Goal: Task Accomplishment & Management: Use online tool/utility

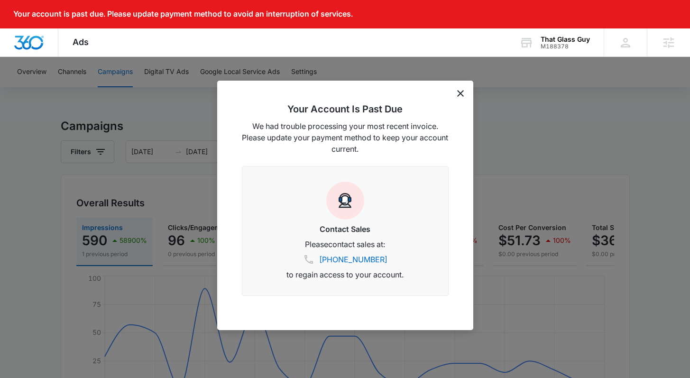
click at [459, 96] on icon "dismiss this dialog" at bounding box center [460, 93] width 7 height 7
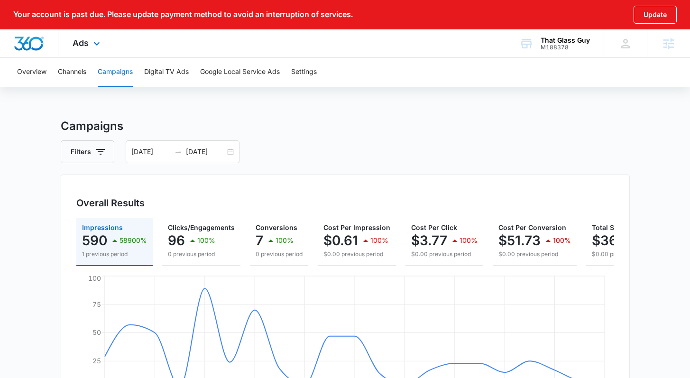
click at [104, 43] on div "Ads Apps Reputation Websites Forms CRM Email Social POS Content Ads Intelligenc…" at bounding box center [87, 43] width 58 height 28
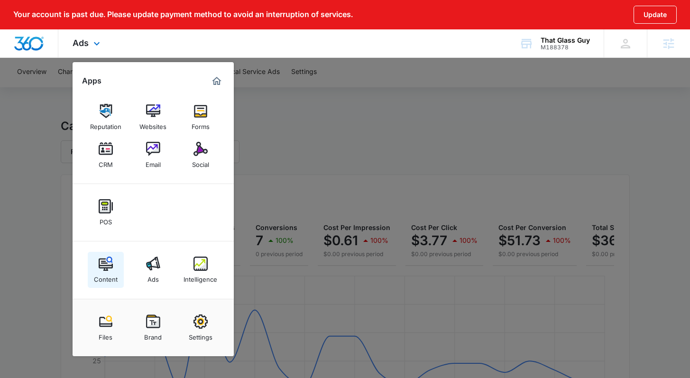
click at [111, 264] on img at bounding box center [106, 264] width 14 height 14
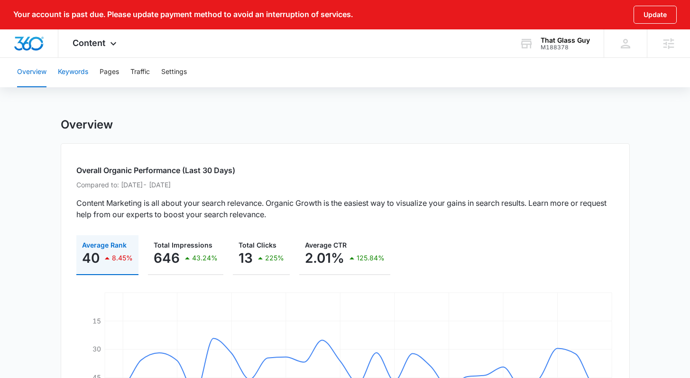
click at [61, 68] on button "Keywords" at bounding box center [73, 72] width 30 height 30
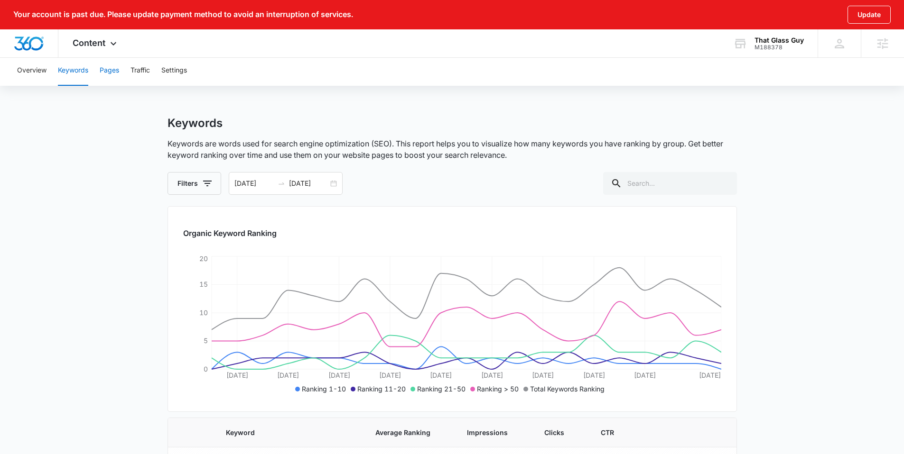
scroll to position [2, 0]
click at [108, 73] on button "Pages" at bounding box center [109, 70] width 19 height 30
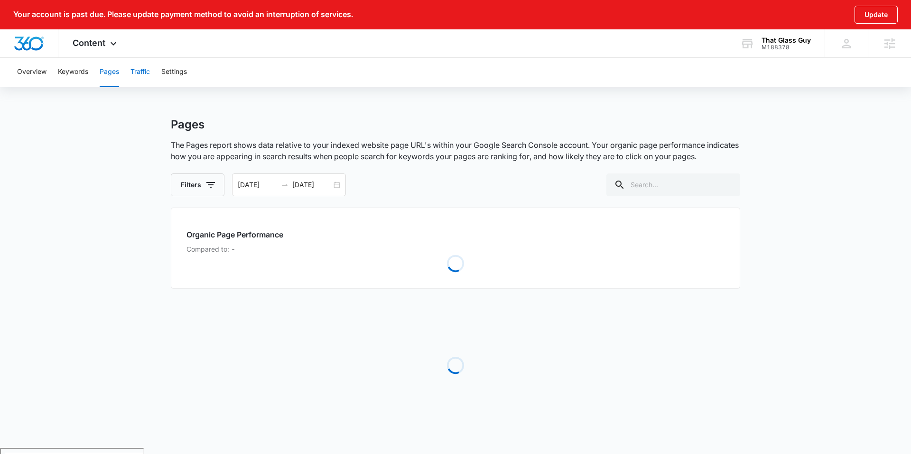
click at [146, 69] on button "Traffic" at bounding box center [139, 72] width 19 height 30
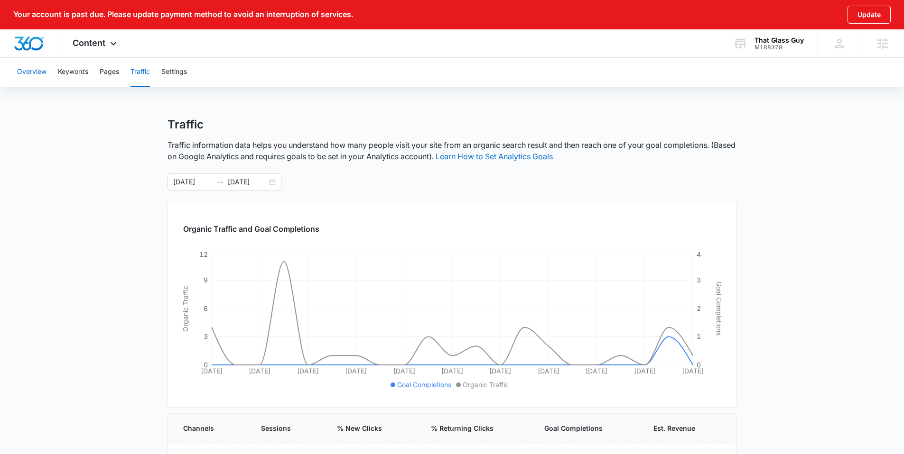
click at [32, 74] on button "Overview" at bounding box center [31, 72] width 29 height 30
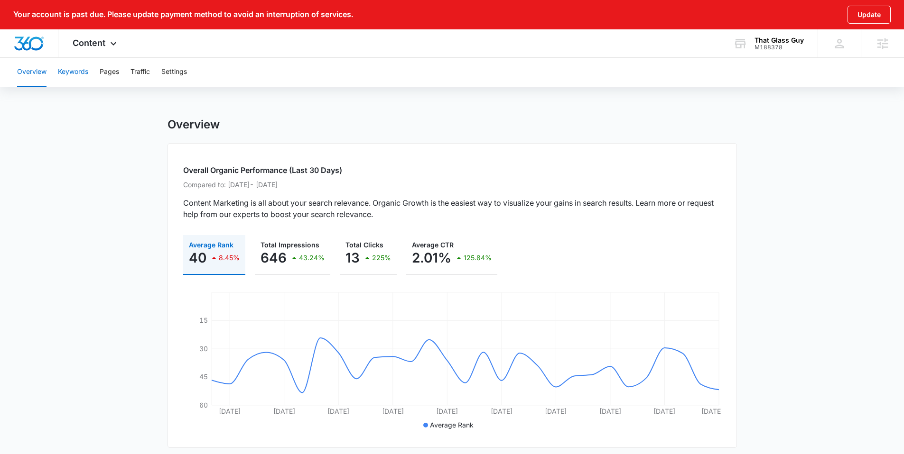
click at [79, 72] on button "Keywords" at bounding box center [73, 72] width 30 height 30
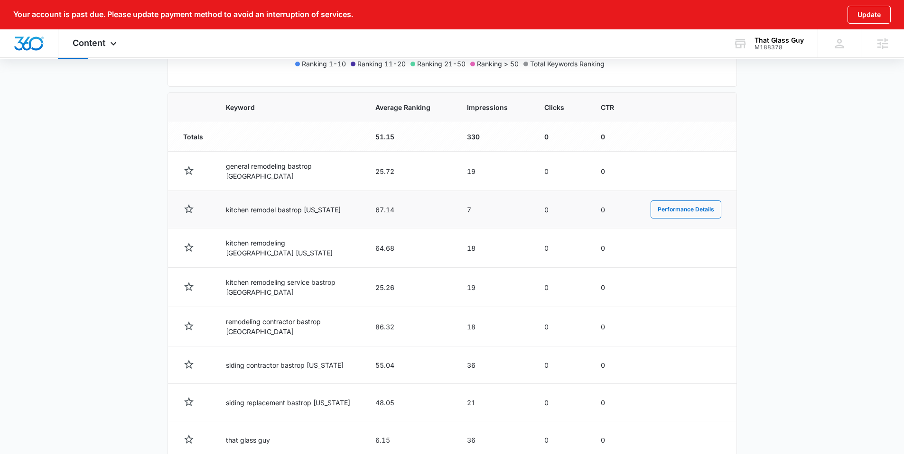
scroll to position [451, 0]
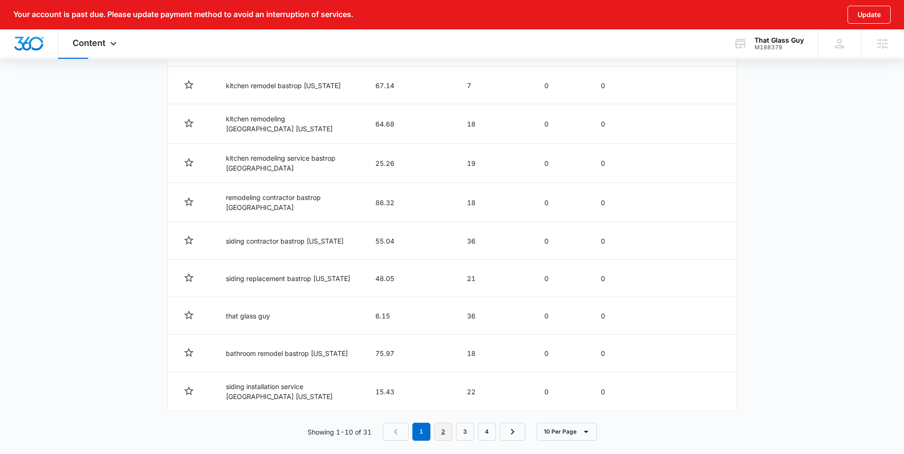
click at [447, 378] on link "2" at bounding box center [443, 432] width 18 height 18
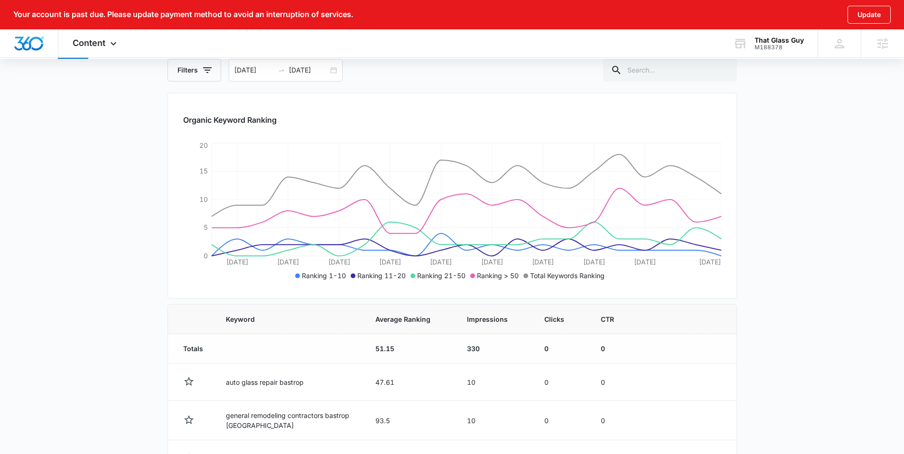
scroll to position [0, 0]
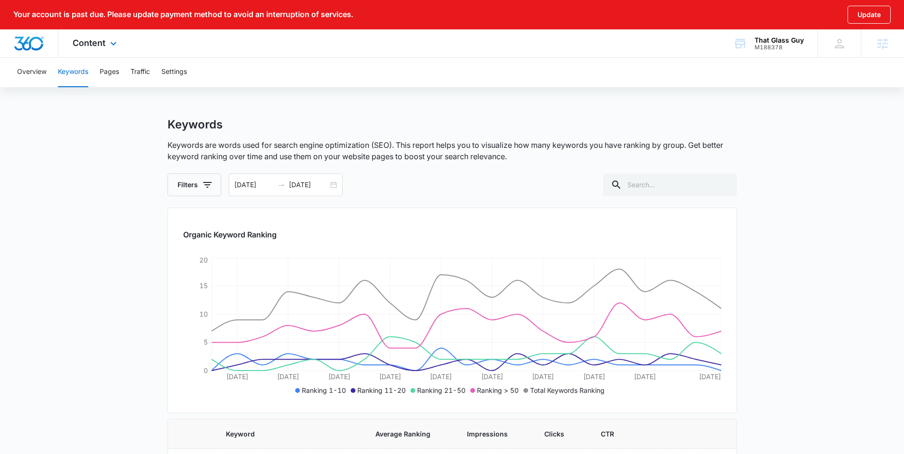
click at [98, 33] on div "Content Apps Reputation Websites Forms CRM Email Social POS Content Ads Intelli…" at bounding box center [95, 43] width 75 height 28
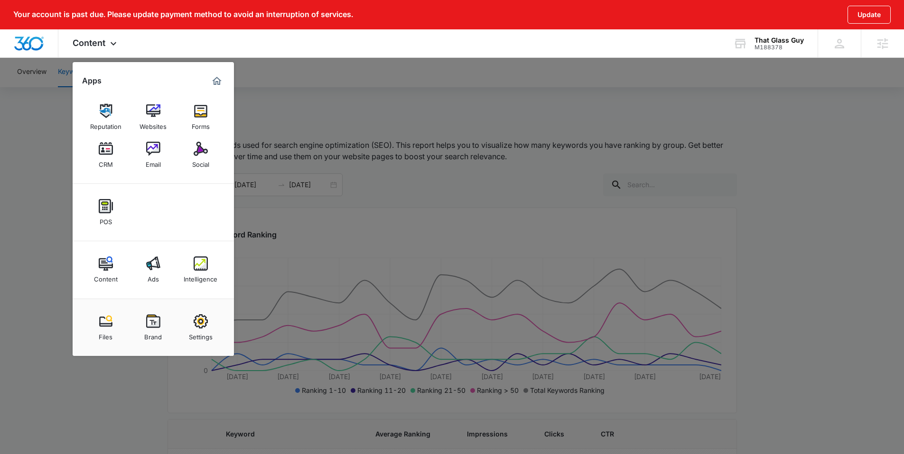
click at [293, 75] on div at bounding box center [452, 227] width 904 height 454
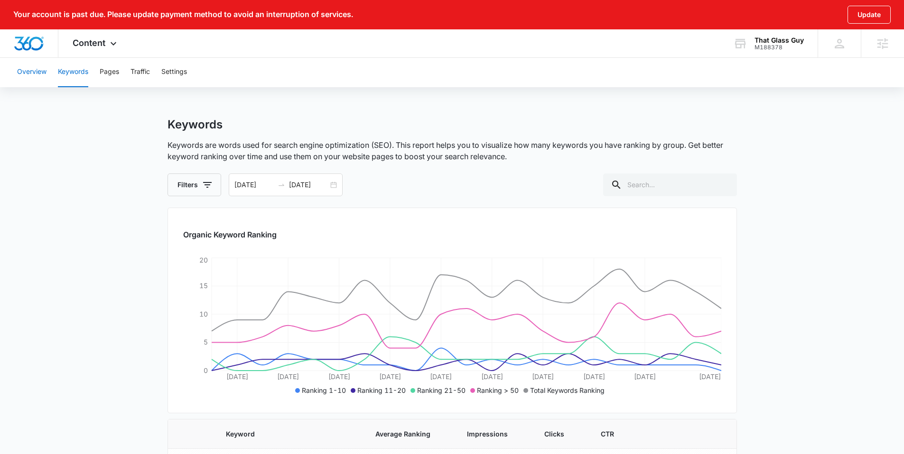
click at [35, 74] on button "Overview" at bounding box center [31, 72] width 29 height 30
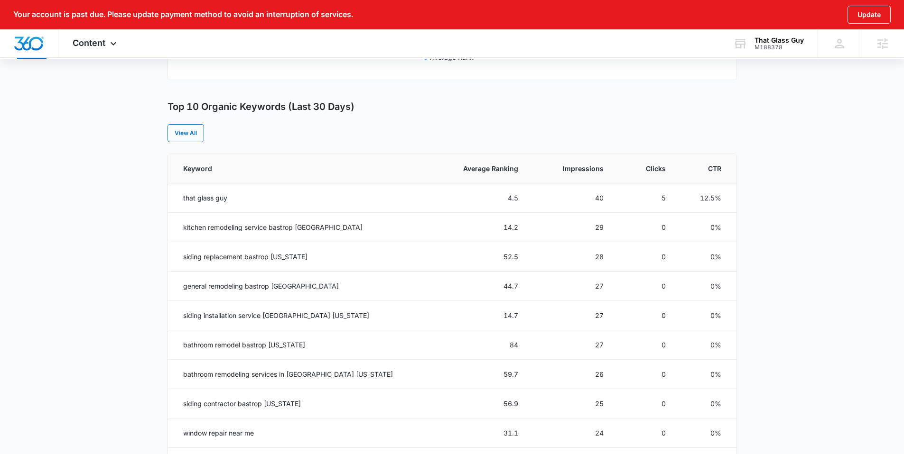
scroll to position [253, 0]
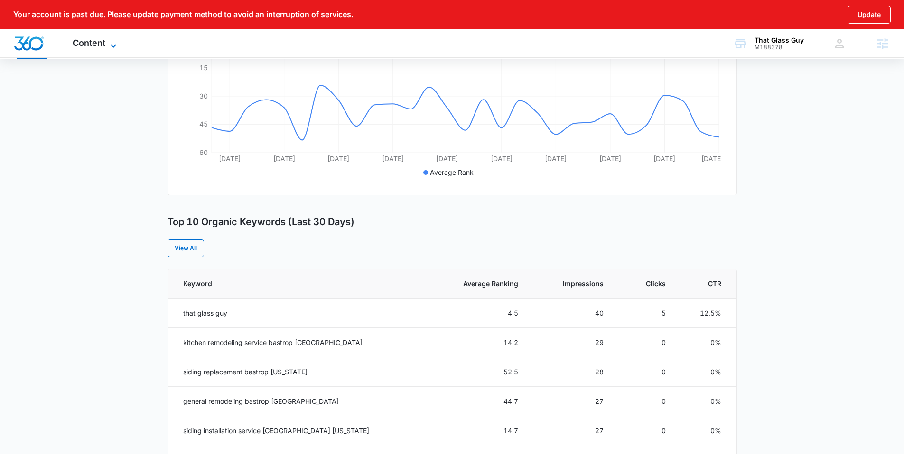
click at [109, 40] on icon at bounding box center [113, 45] width 11 height 11
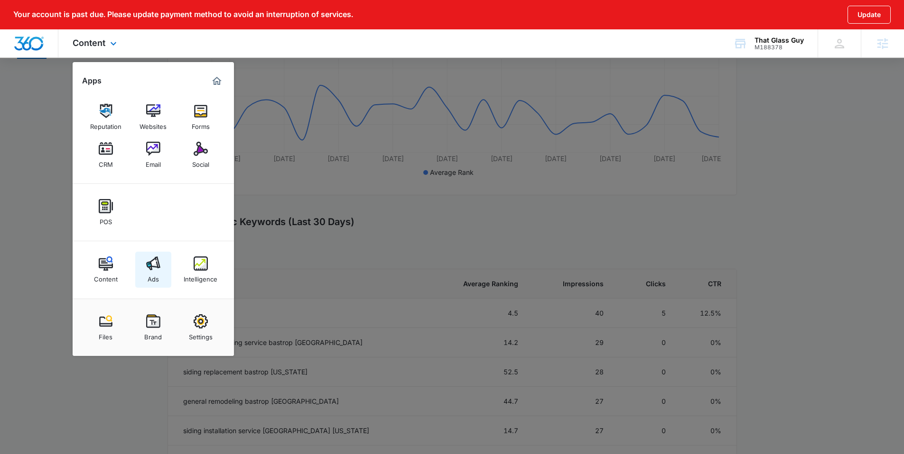
click at [156, 265] on img at bounding box center [153, 264] width 14 height 14
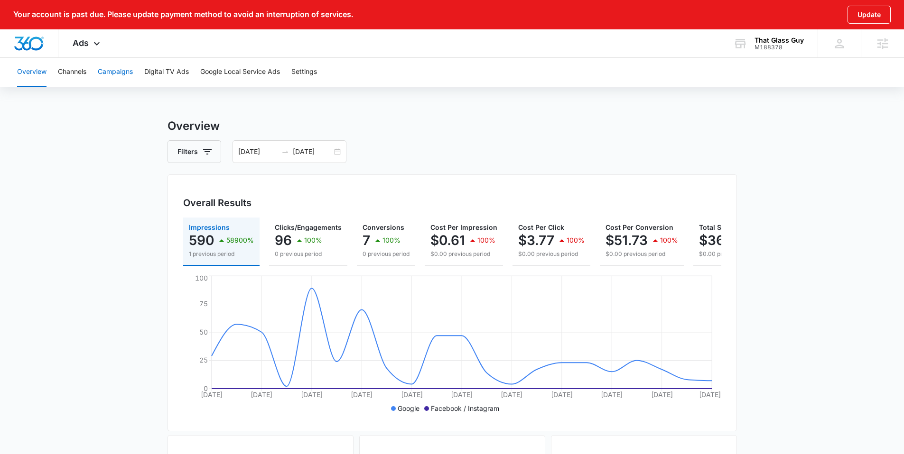
click at [107, 76] on button "Campaigns" at bounding box center [115, 72] width 35 height 30
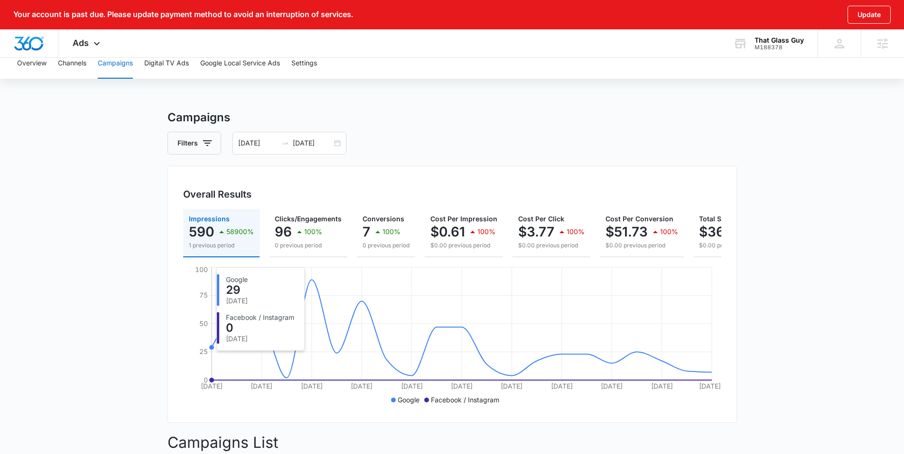
scroll to position [8, 0]
drag, startPoint x: 226, startPoint y: 233, endPoint x: 250, endPoint y: 233, distance: 23.7
click at [250, 233] on p "58900%" at bounding box center [240, 232] width 28 height 7
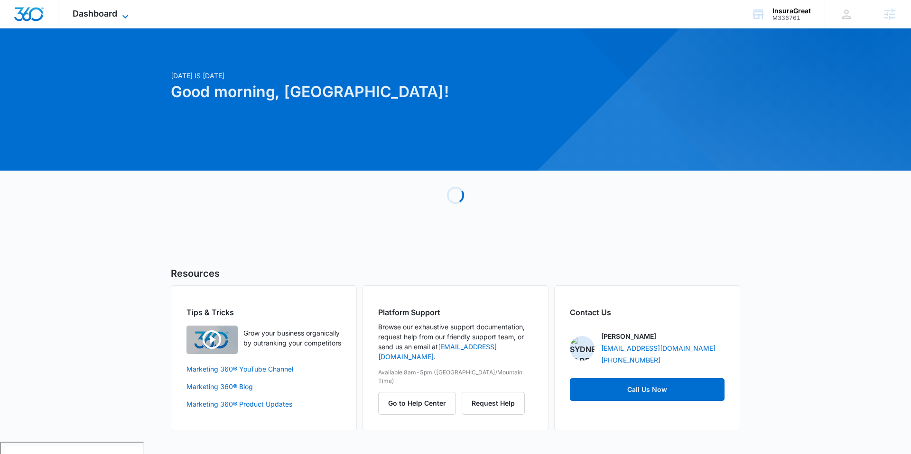
click at [113, 18] on span "Dashboard" at bounding box center [95, 14] width 45 height 10
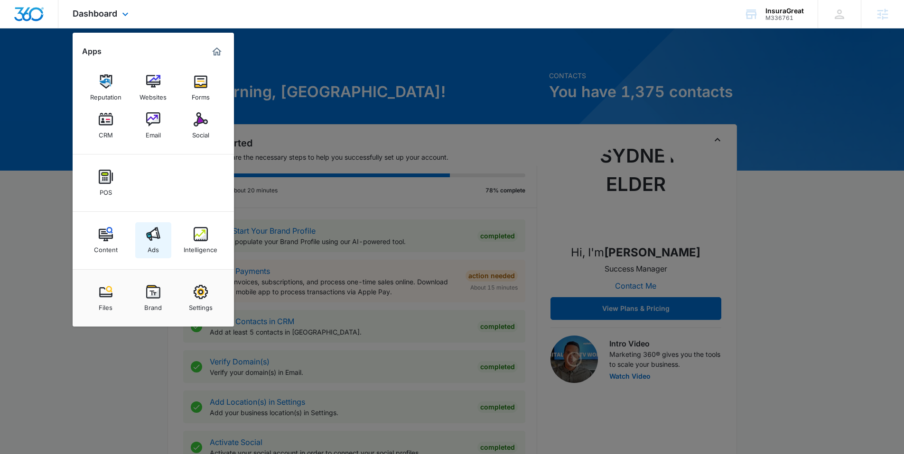
click at [158, 241] on link "Ads" at bounding box center [153, 240] width 36 height 36
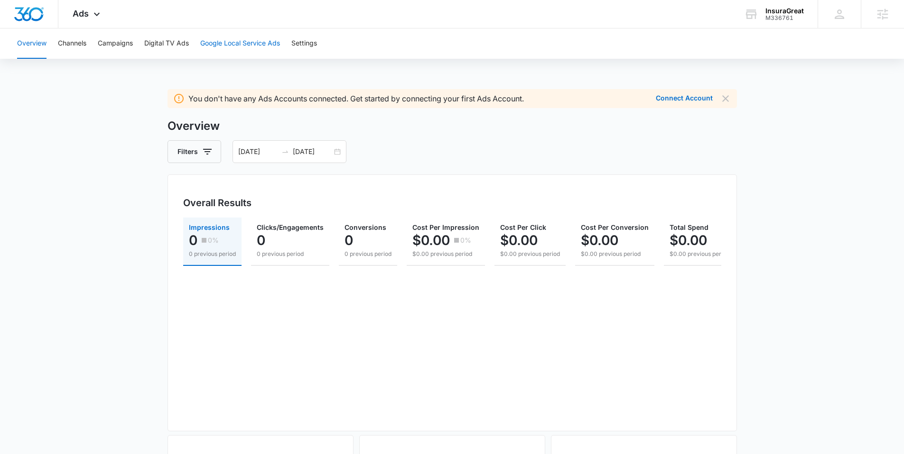
click at [254, 46] on button "Google Local Service Ads" at bounding box center [240, 43] width 80 height 30
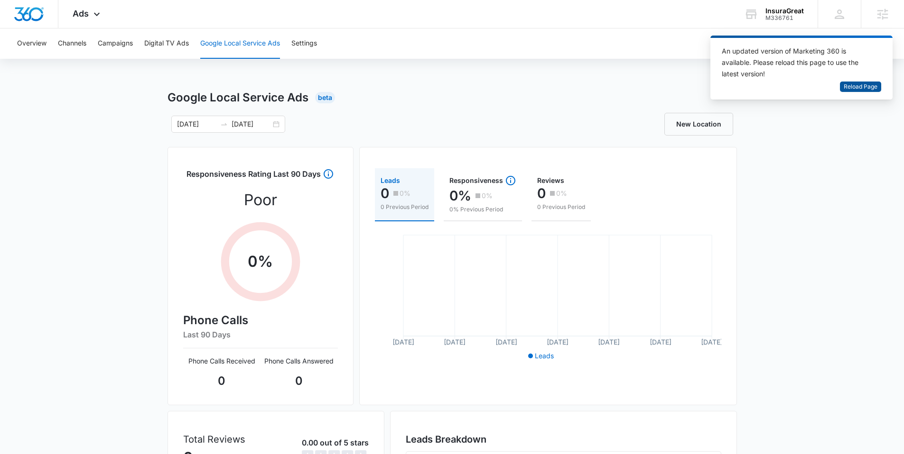
click at [481, 87] on span "Reload Page" at bounding box center [860, 87] width 34 height 9
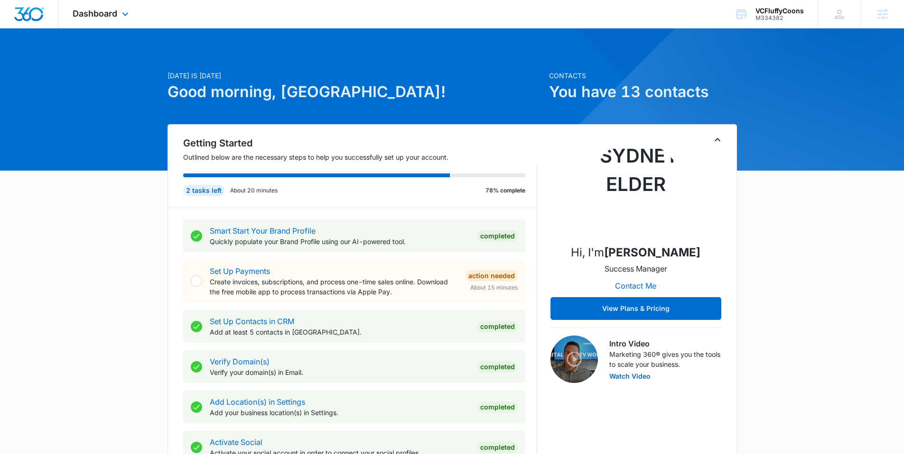
click at [95, 19] on div "Dashboard Apps Reputation Forms CRM Email Social POS Content Ads Intelligence F…" at bounding box center [101, 14] width 87 height 28
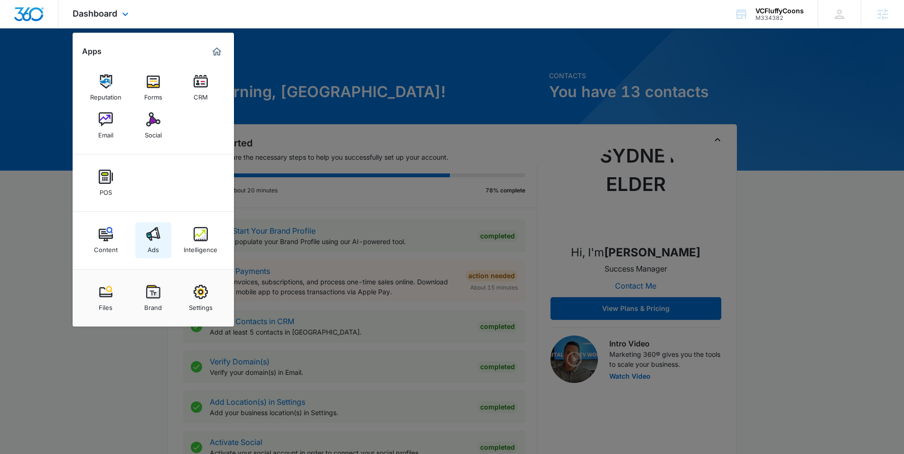
click at [154, 244] on div "Ads" at bounding box center [153, 247] width 11 height 12
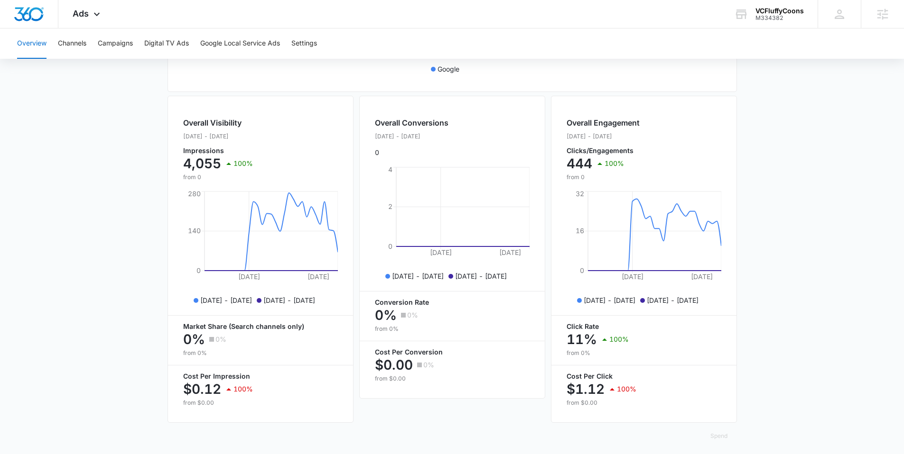
scroll to position [323, 0]
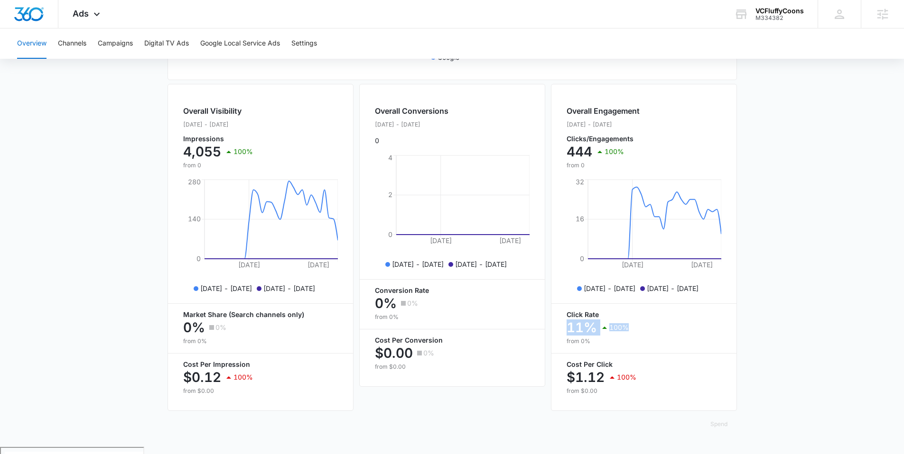
drag, startPoint x: 564, startPoint y: 337, endPoint x: 635, endPoint y: 341, distance: 70.8
click at [635, 341] on div "Overall Engagement Aug. 09 - Sep. 08, 2025 Clicks/Engagements 444 100% from 0 A…" at bounding box center [644, 247] width 186 height 327
click at [122, 284] on main "Overview Filters 08/09/2025 09/08/2025 Overall Results Impressions 4.1k 100% 0 …" at bounding box center [452, 106] width 904 height 681
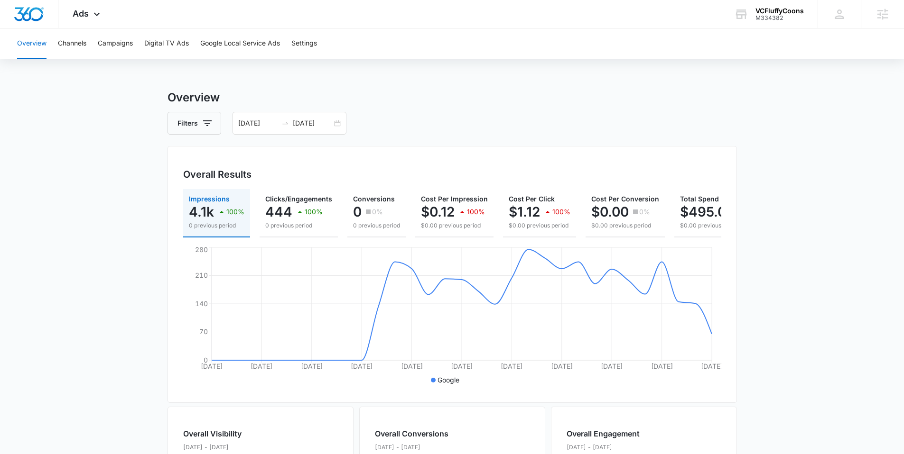
scroll to position [21, 0]
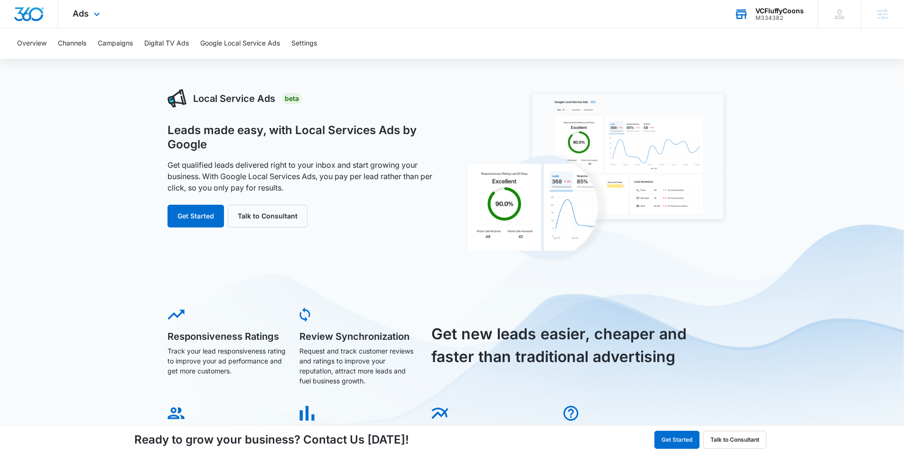
click at [788, 8] on div "VCFluffyCoons" at bounding box center [779, 11] width 48 height 8
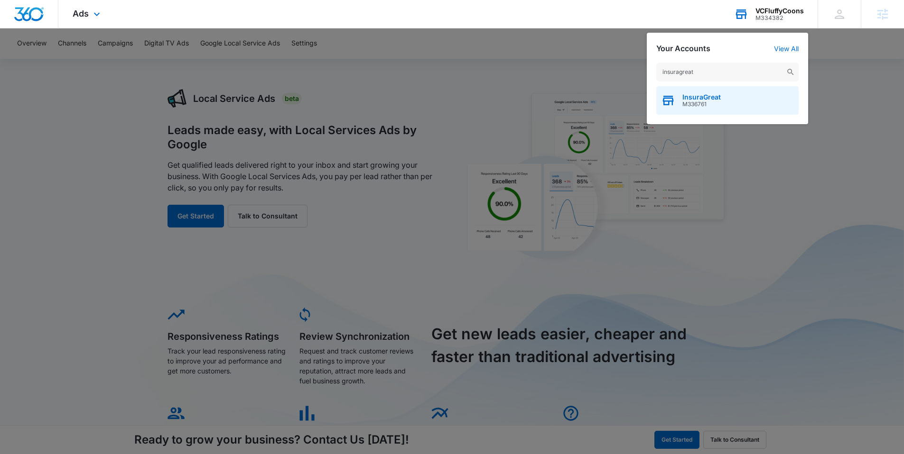
type input "insuragreat"
click at [708, 103] on span "M336761" at bounding box center [701, 104] width 38 height 7
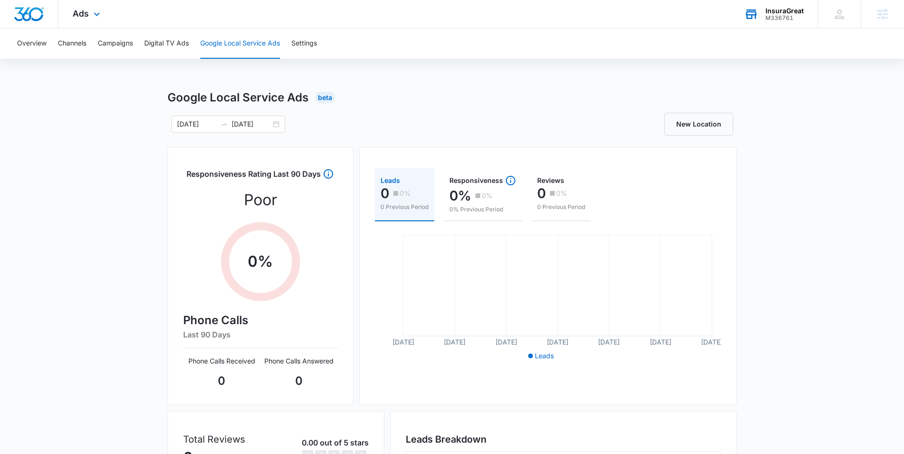
click at [440, 94] on div "Google Local Service Ads Beta" at bounding box center [451, 97] width 569 height 17
click at [157, 41] on button "Digital TV Ads" at bounding box center [166, 43] width 45 height 30
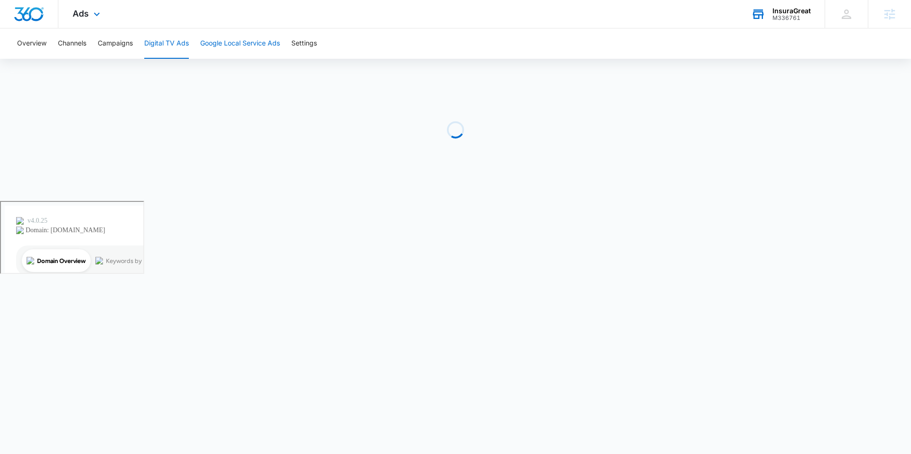
click at [216, 42] on button "Google Local Service Ads" at bounding box center [240, 43] width 80 height 30
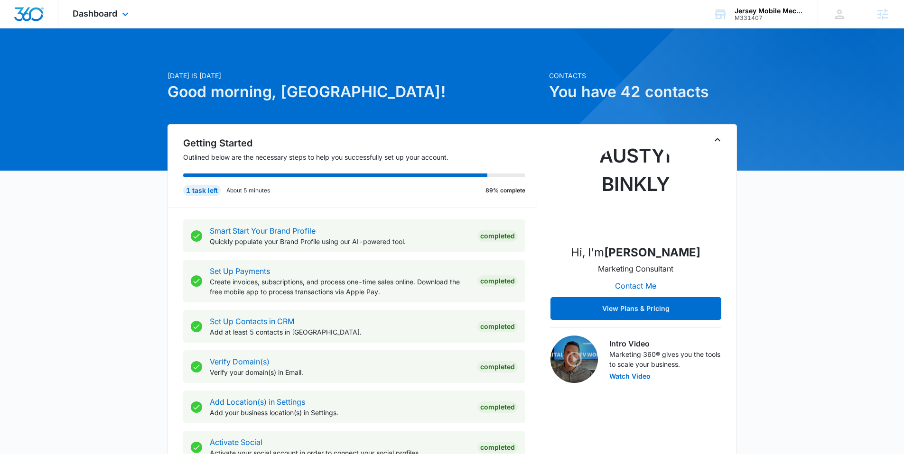
click at [86, 21] on div "Dashboard Apps Reputation Websites Forms CRM Email Social Payments POS Content …" at bounding box center [101, 14] width 87 height 28
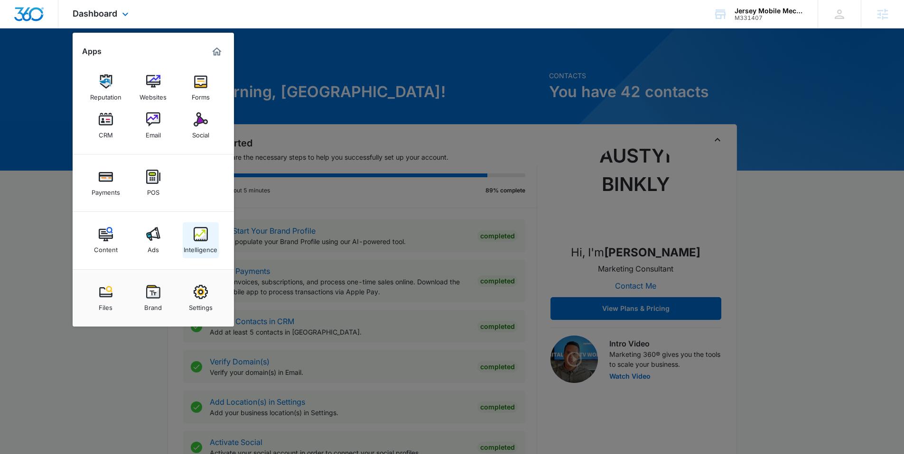
click at [209, 234] on link "Intelligence" at bounding box center [201, 240] width 36 height 36
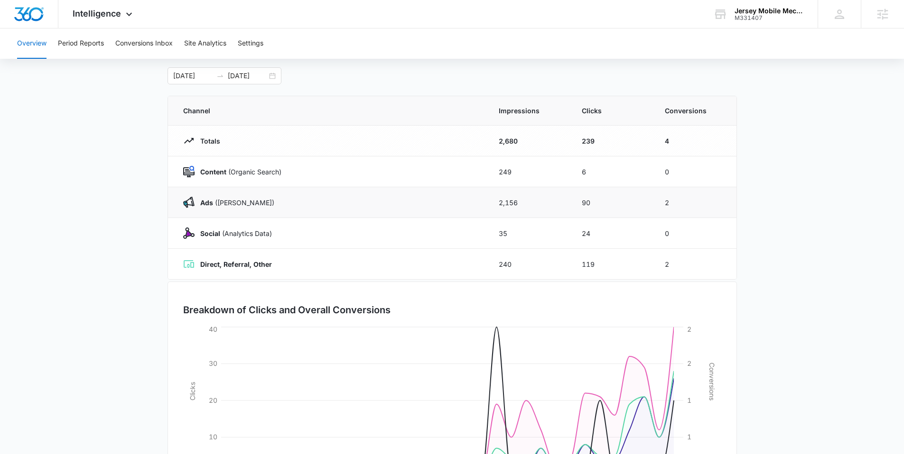
scroll to position [133, 0]
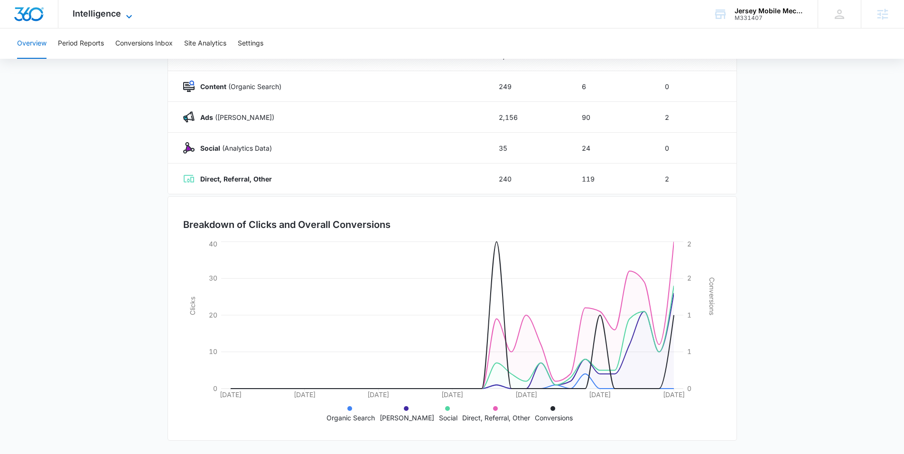
click at [126, 13] on icon at bounding box center [128, 16] width 11 height 11
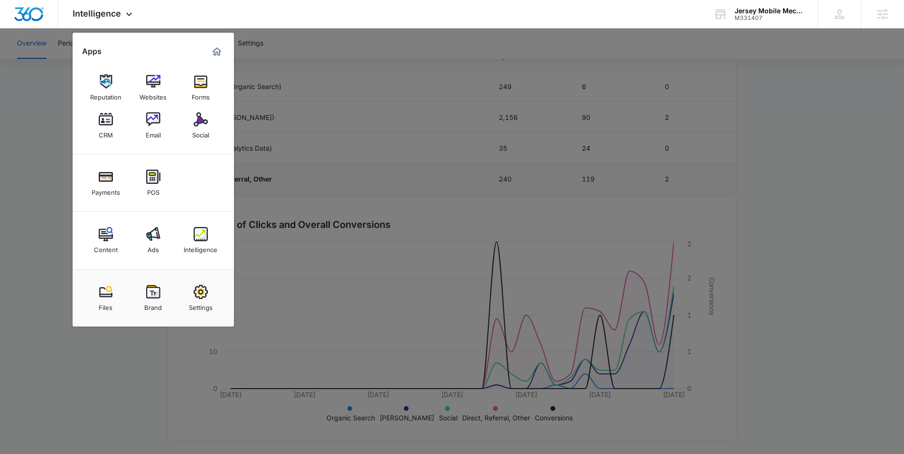
click at [279, 183] on div at bounding box center [452, 227] width 904 height 454
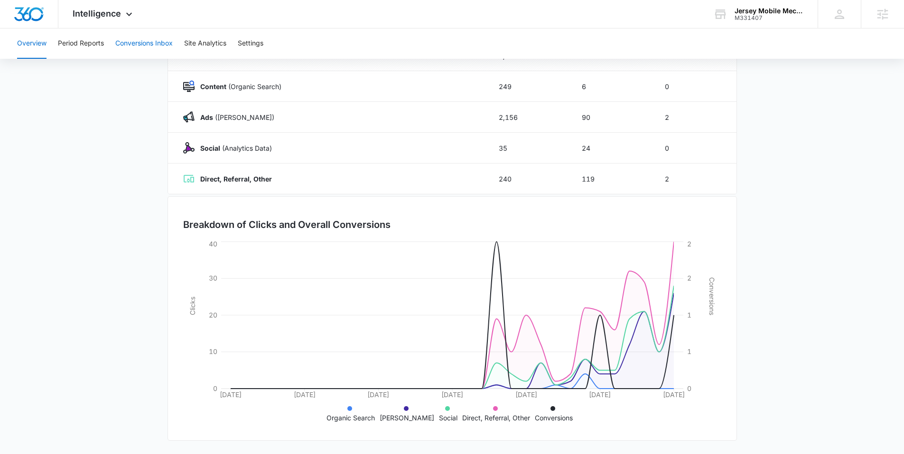
click at [162, 39] on button "Conversions Inbox" at bounding box center [143, 43] width 57 height 30
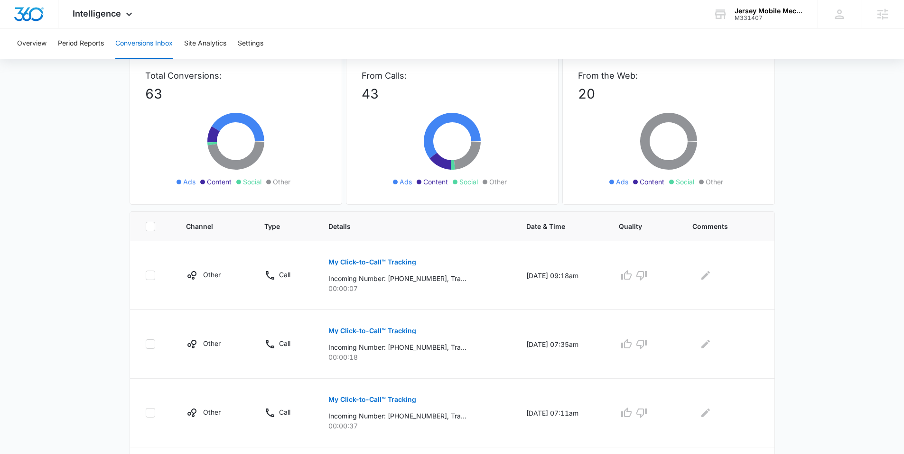
scroll to position [58, 0]
click at [386, 262] on p "My Click-to-Call™ Tracking" at bounding box center [372, 262] width 88 height 7
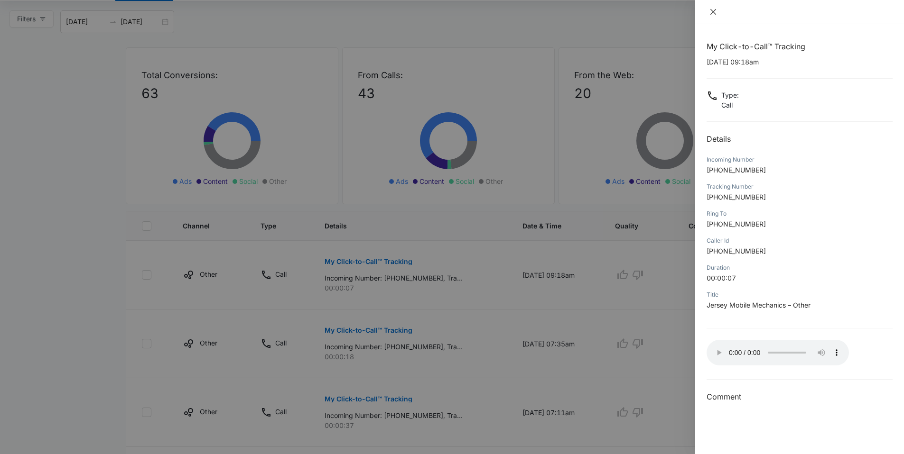
click at [713, 13] on icon "close" at bounding box center [713, 12] width 8 height 8
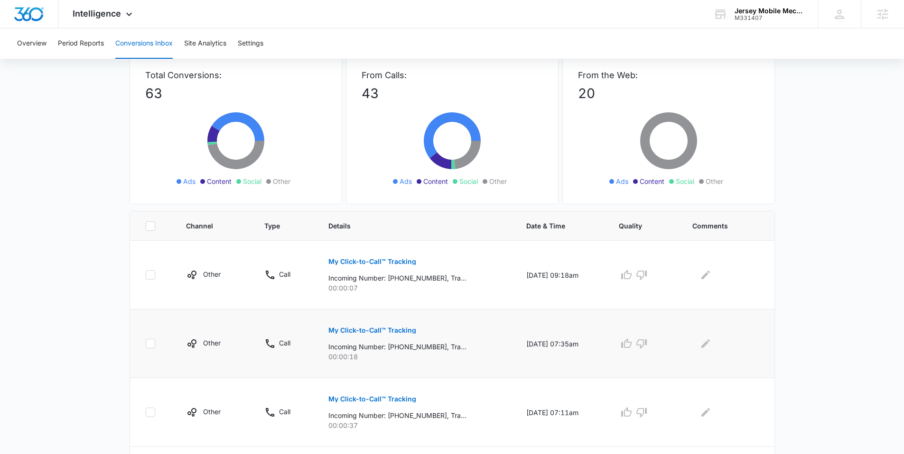
click at [379, 333] on p "My Click-to-Call™ Tracking" at bounding box center [372, 330] width 88 height 7
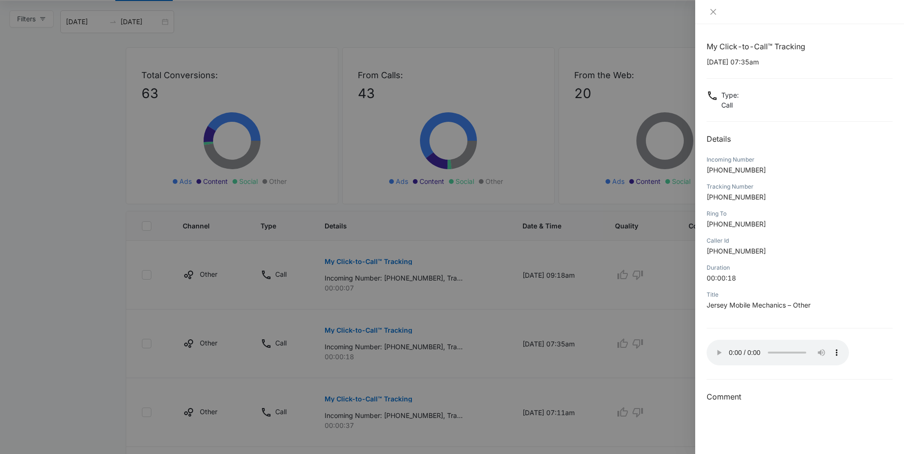
click at [641, 342] on div at bounding box center [452, 227] width 904 height 454
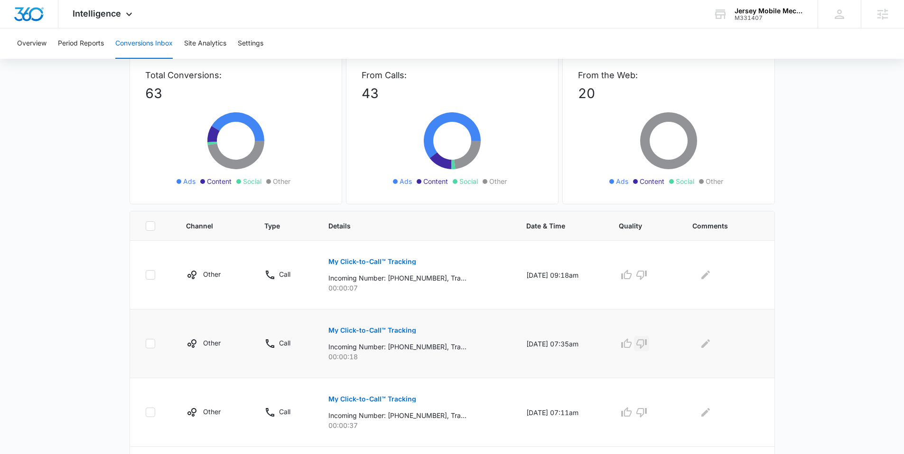
click at [647, 347] on icon "button" at bounding box center [641, 344] width 10 height 9
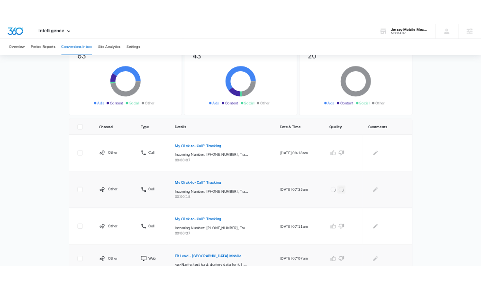
scroll to position [135, 0]
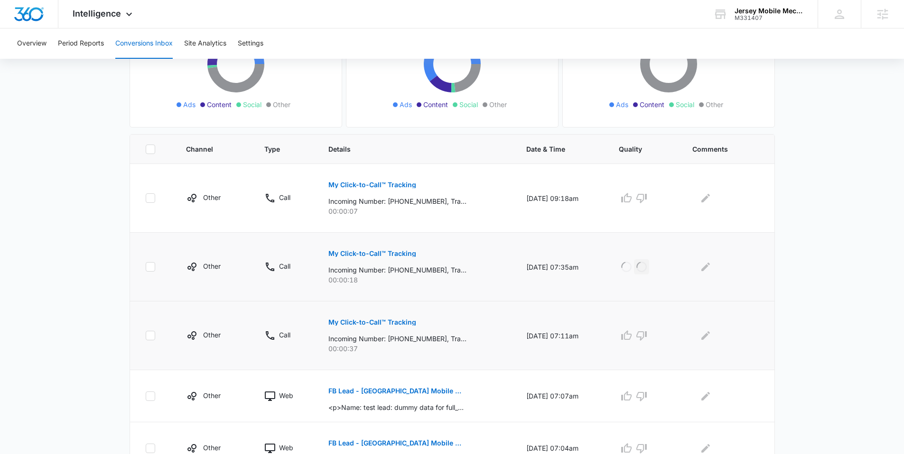
click at [350, 322] on p "My Click-to-Call™ Tracking" at bounding box center [372, 322] width 88 height 7
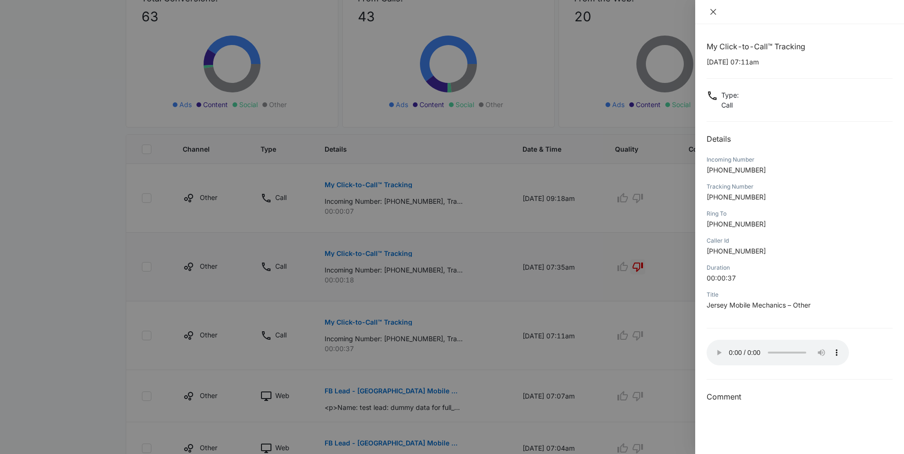
click at [712, 14] on icon "close" at bounding box center [713, 12] width 8 height 8
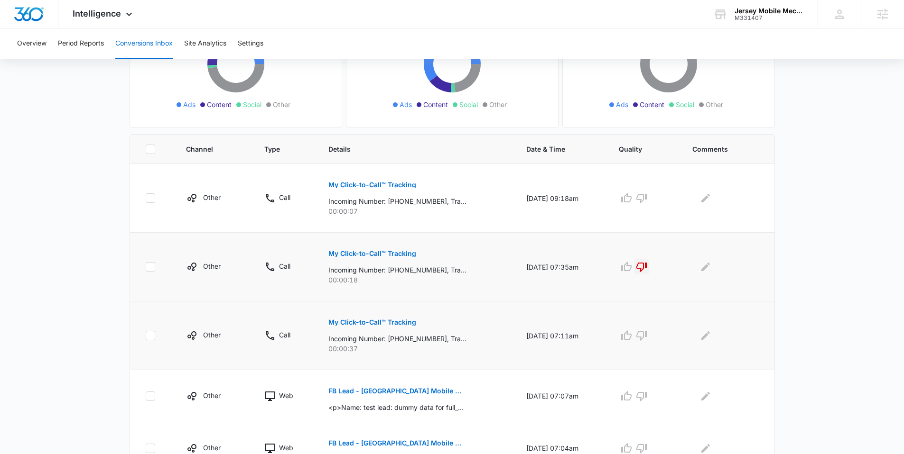
click at [361, 322] on p "My Click-to-Call™ Tracking" at bounding box center [372, 322] width 88 height 7
